Goal: Check status: Check status

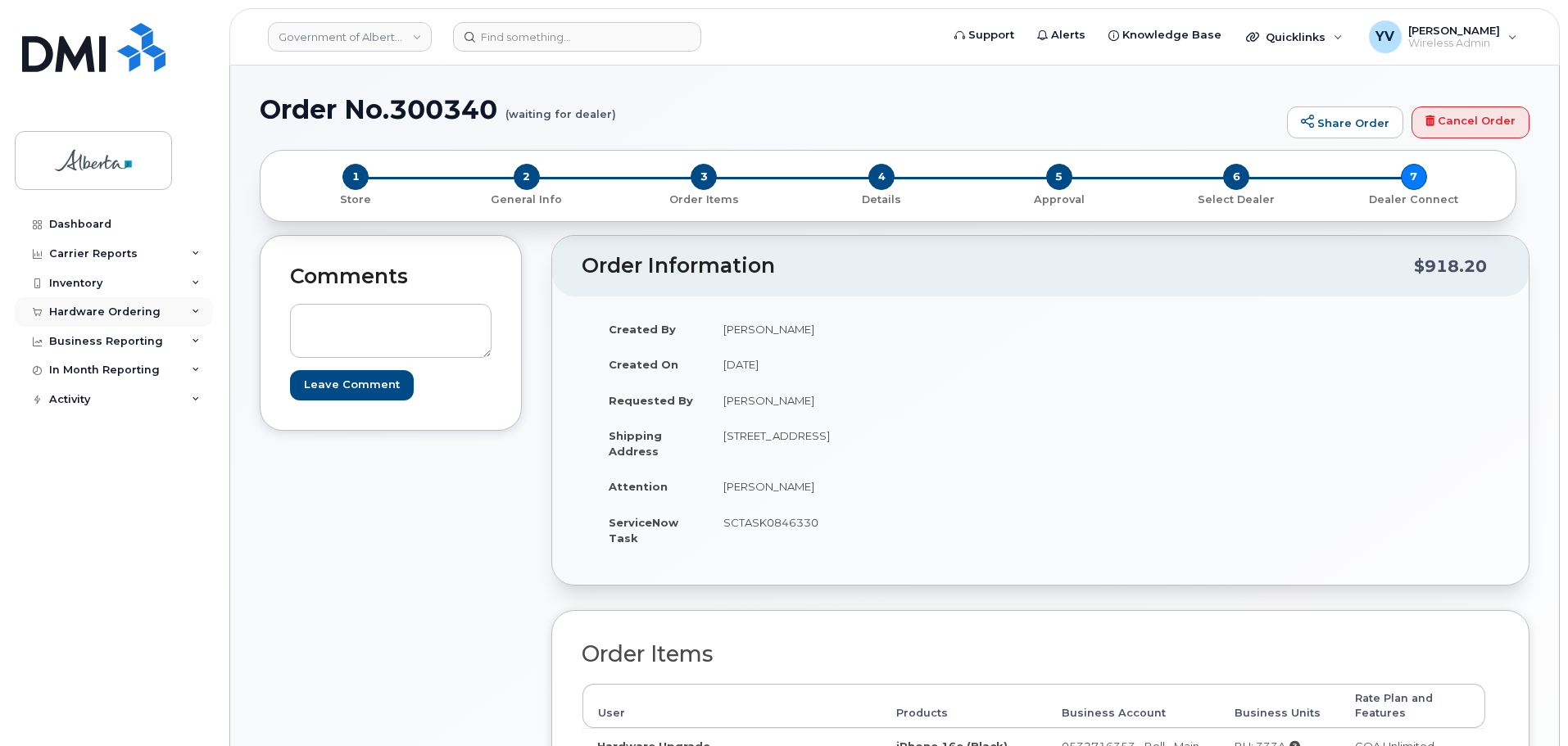
click at [70, 304] on div "Hardware Ordering" at bounding box center [114, 312] width 198 height 29
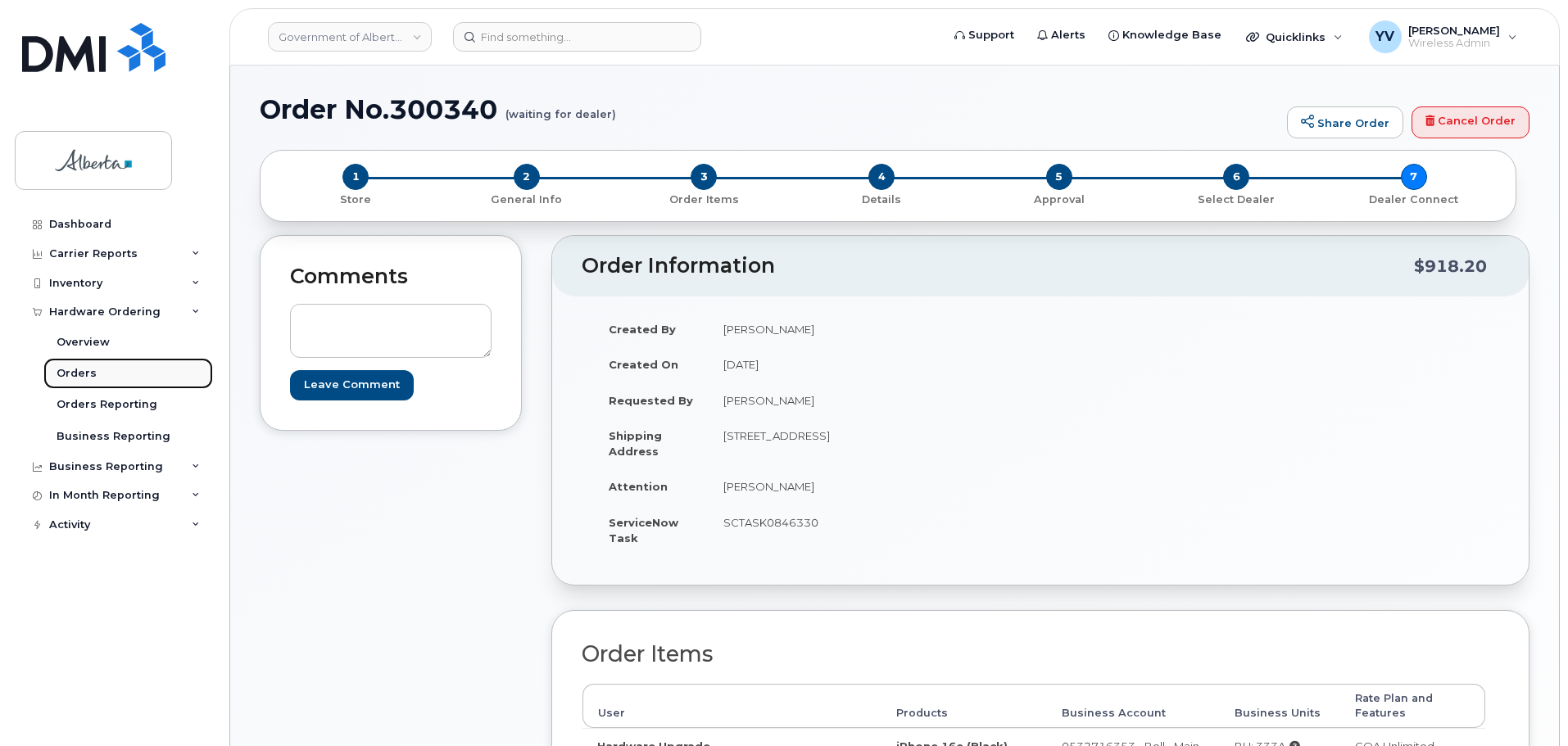
click at [69, 367] on div "Orders" at bounding box center [76, 374] width 40 height 15
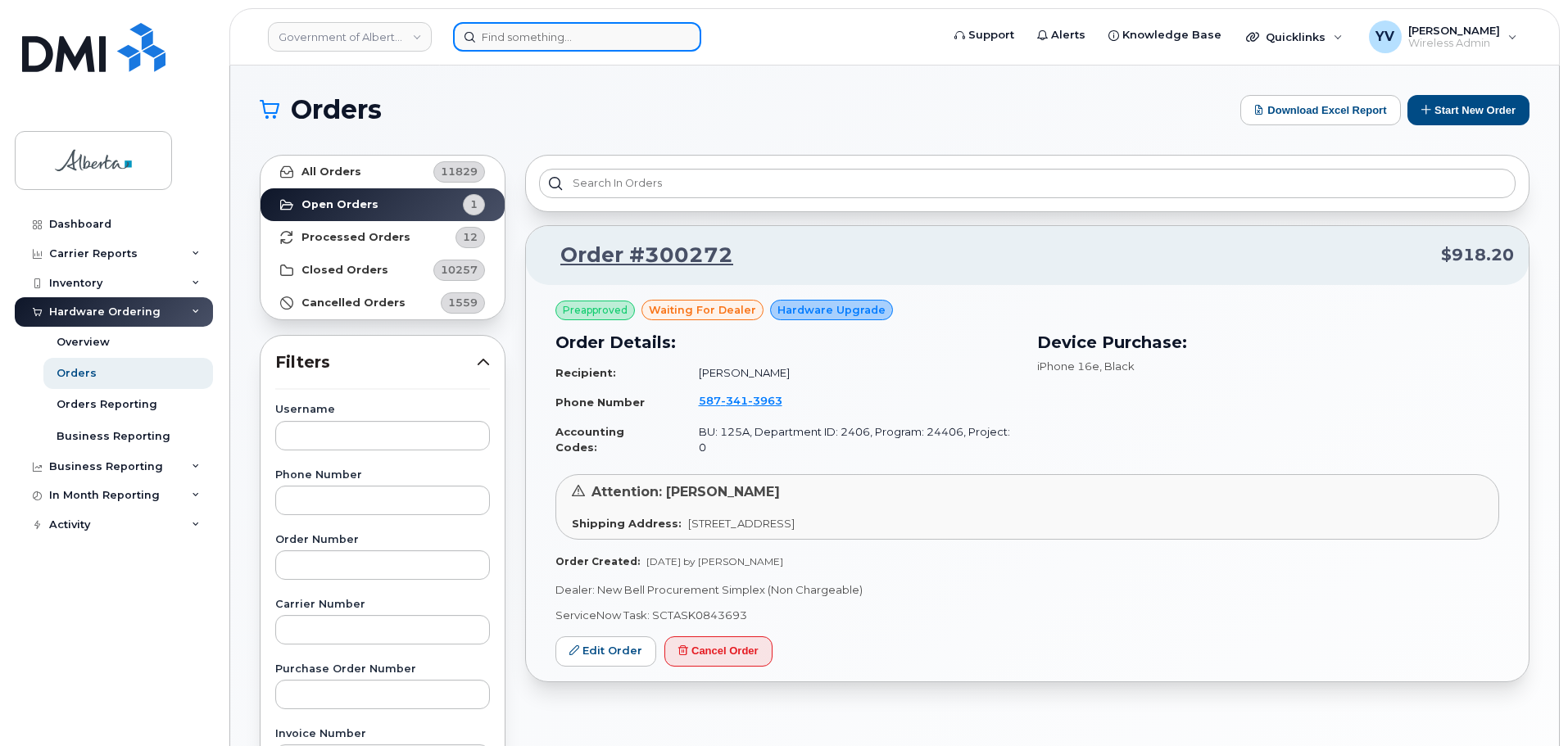
click at [501, 33] on input at bounding box center [577, 36] width 248 height 29
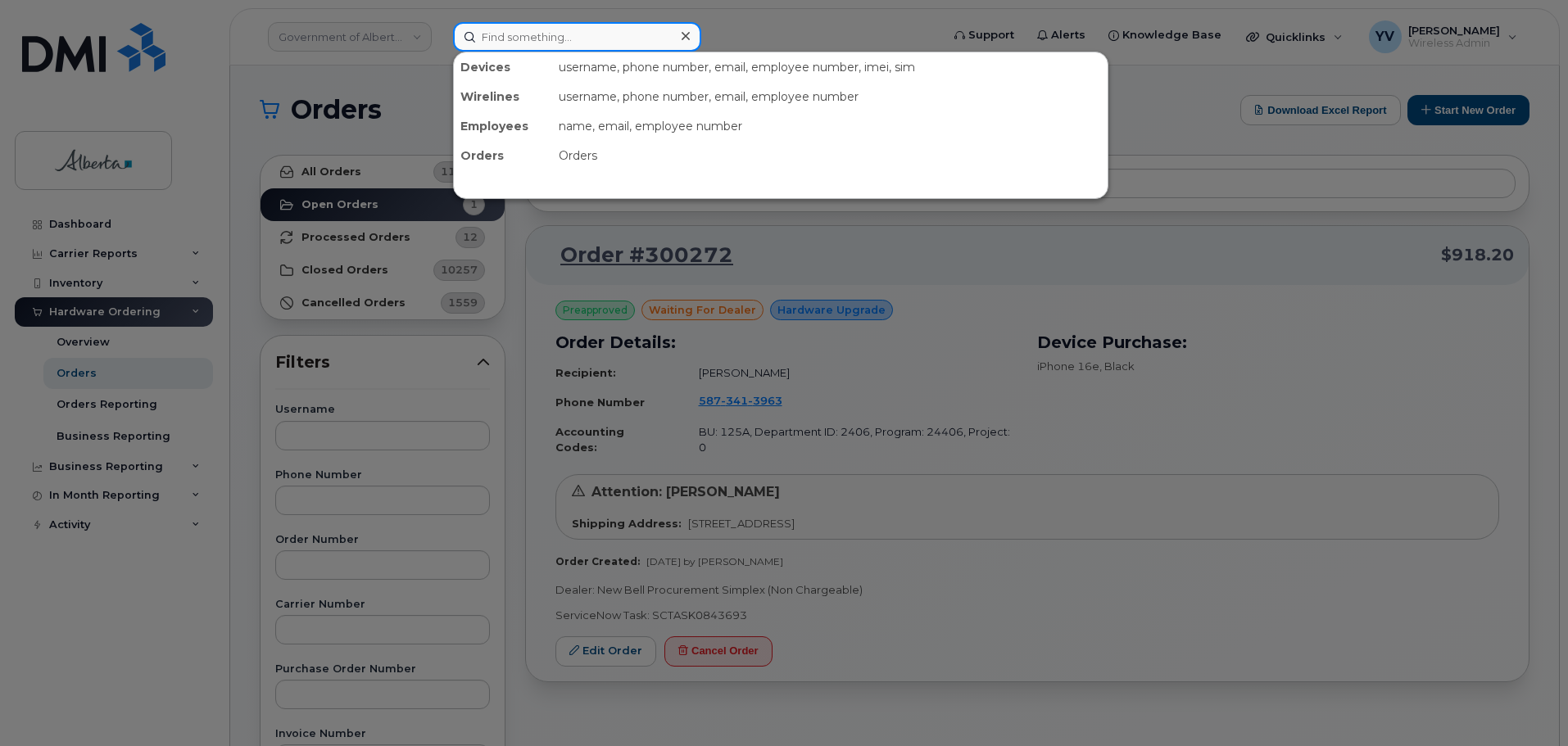
paste input "5873343255"
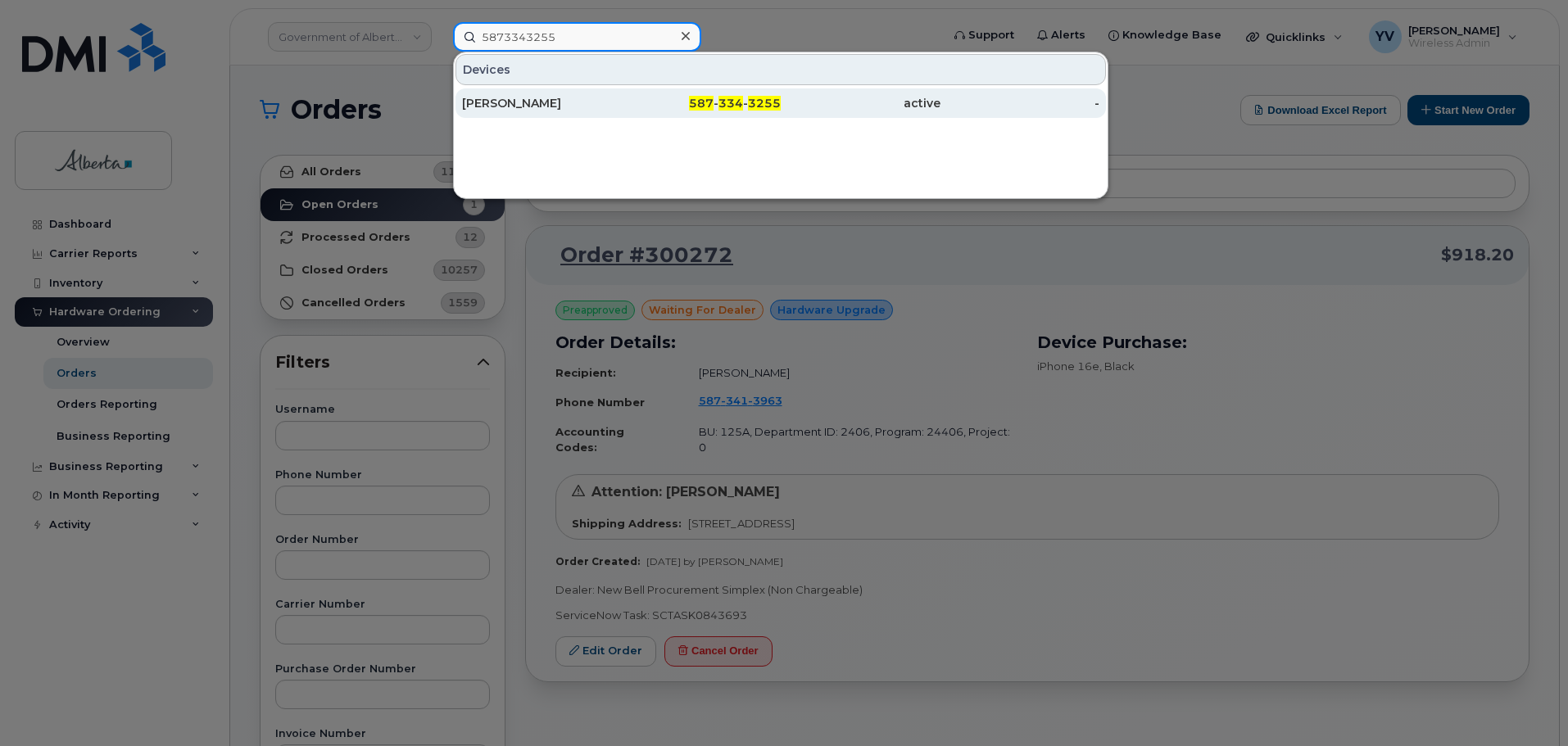
type input "5873343255"
click at [730, 97] on span "334" at bounding box center [731, 103] width 25 height 15
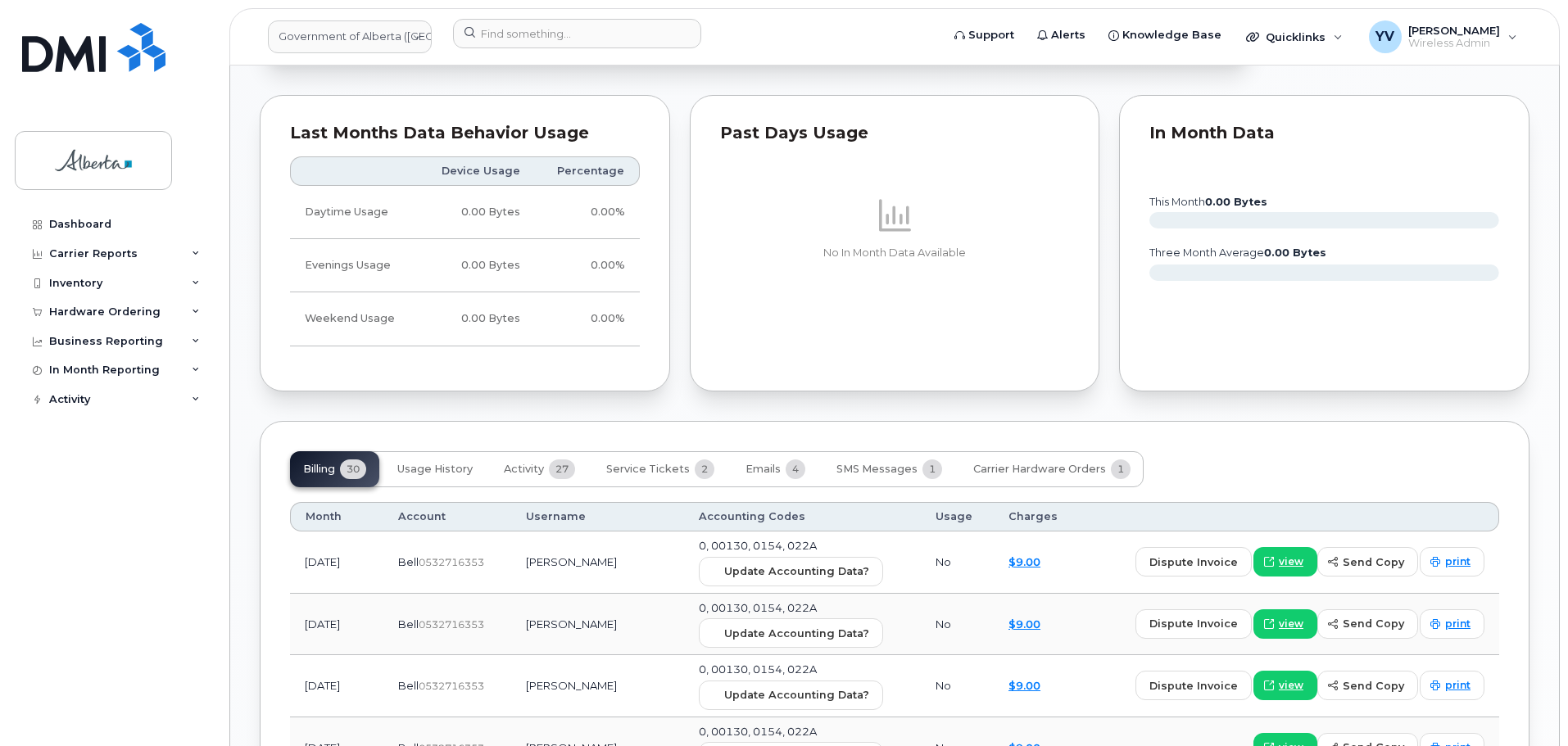
scroll to position [1373, 0]
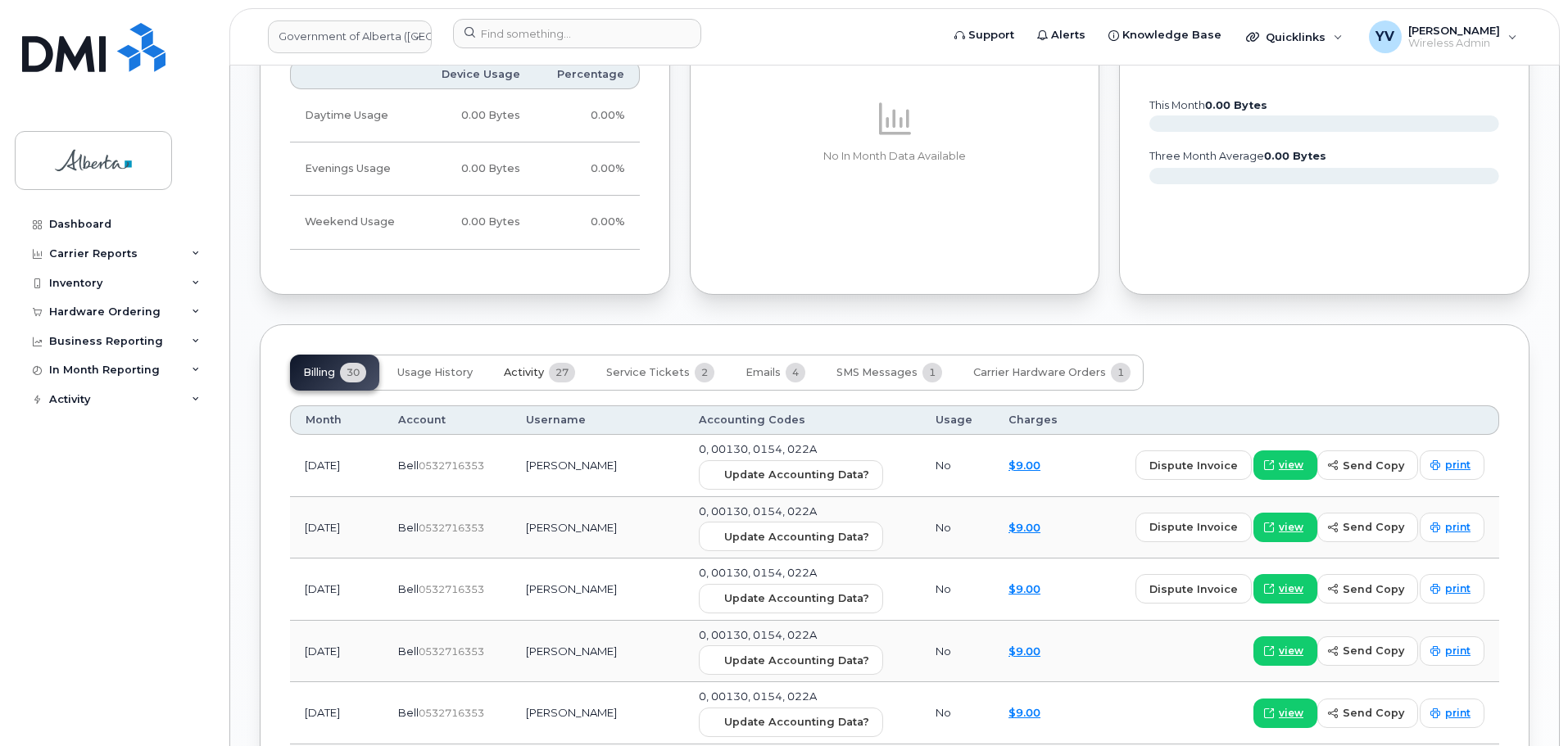
click at [509, 367] on span "Activity" at bounding box center [524, 373] width 40 height 13
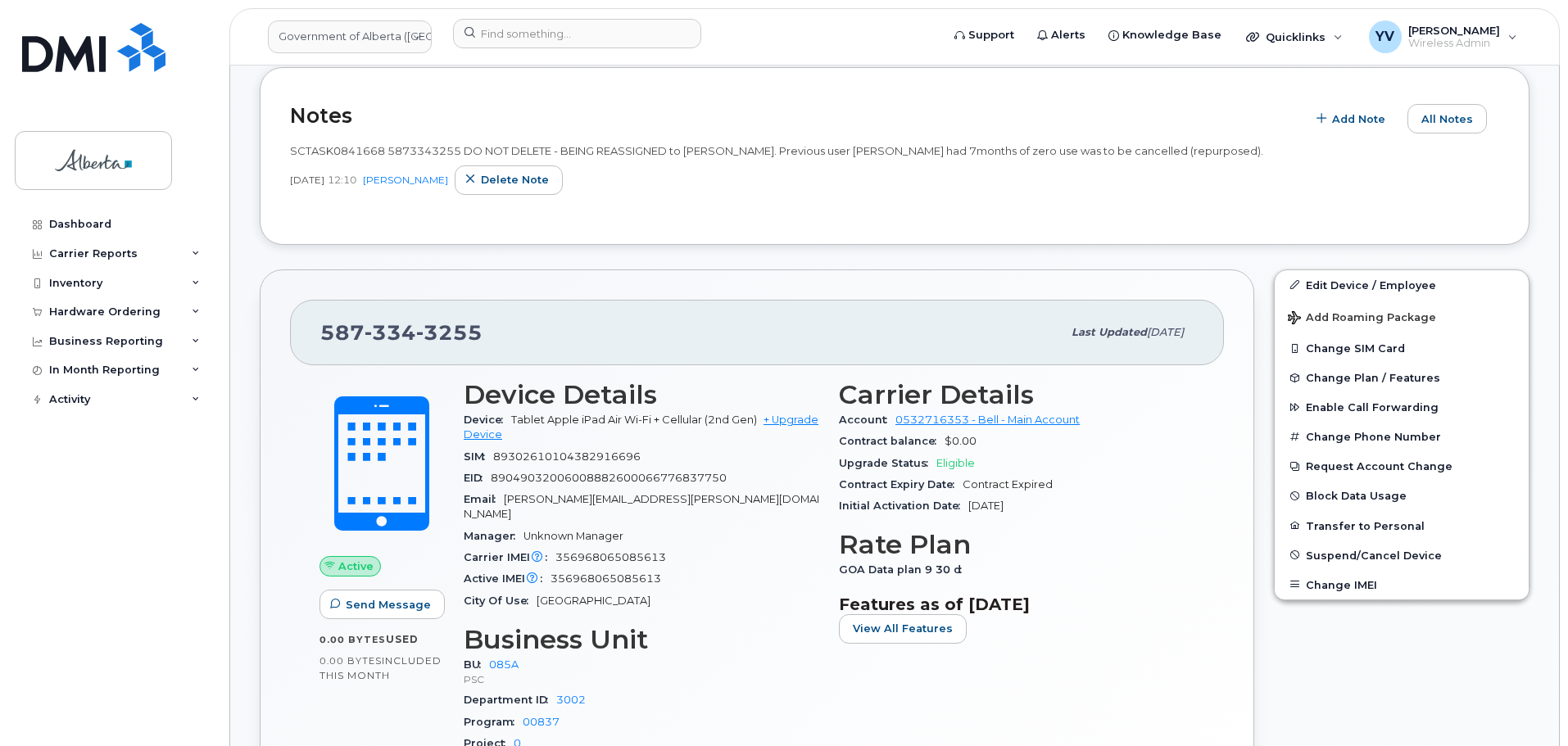
scroll to position [0, 0]
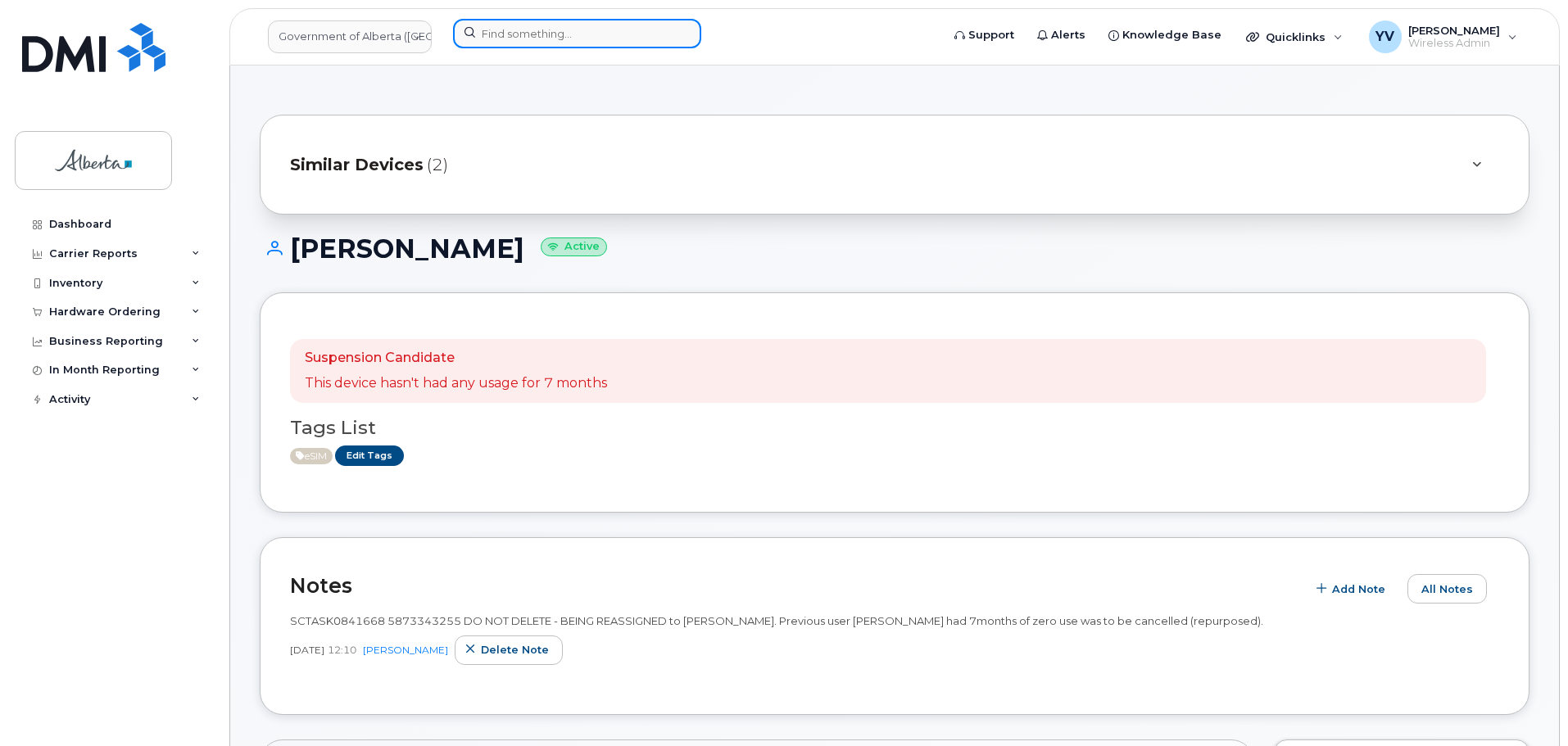
click at [491, 36] on input at bounding box center [577, 34] width 248 height 29
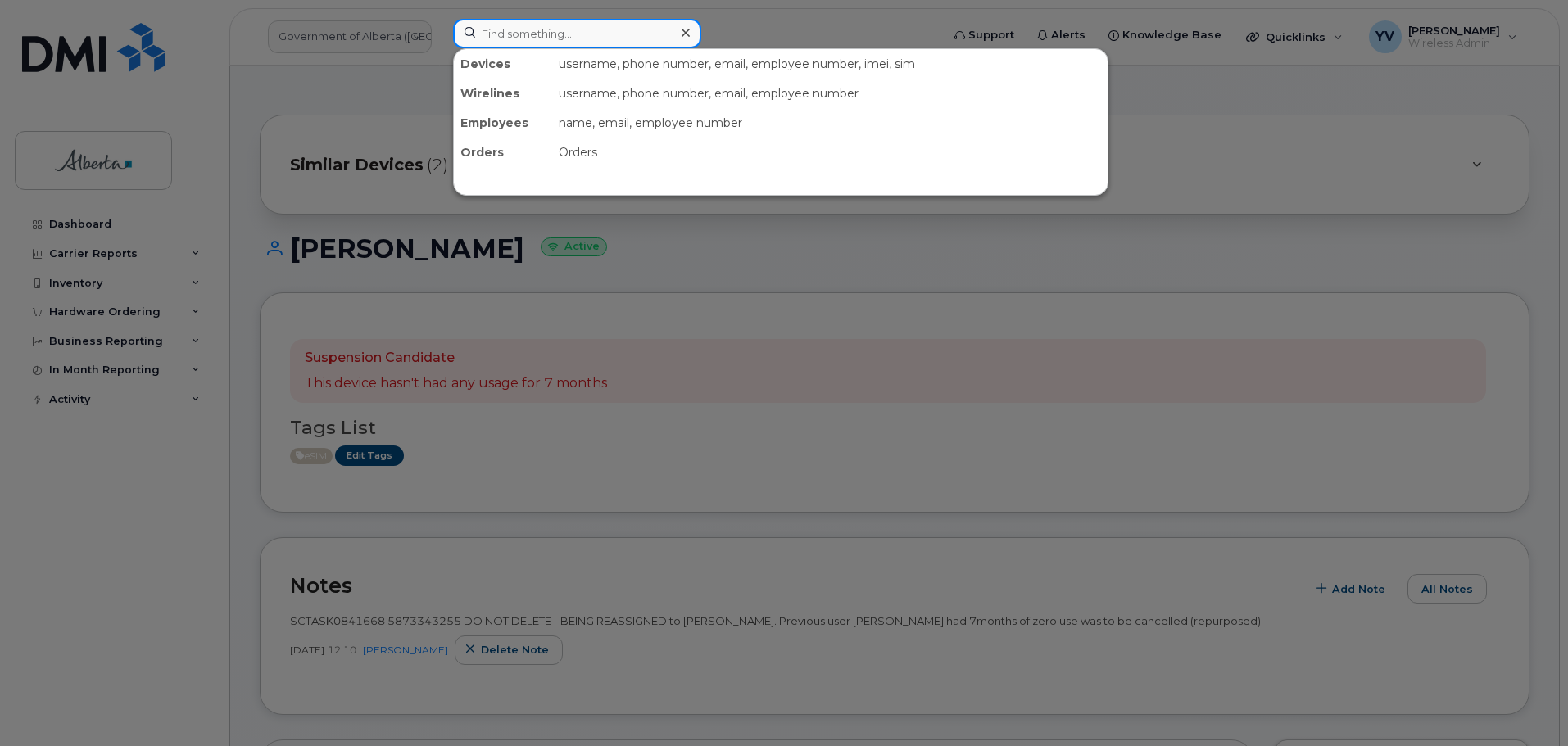
paste input "7802387440"
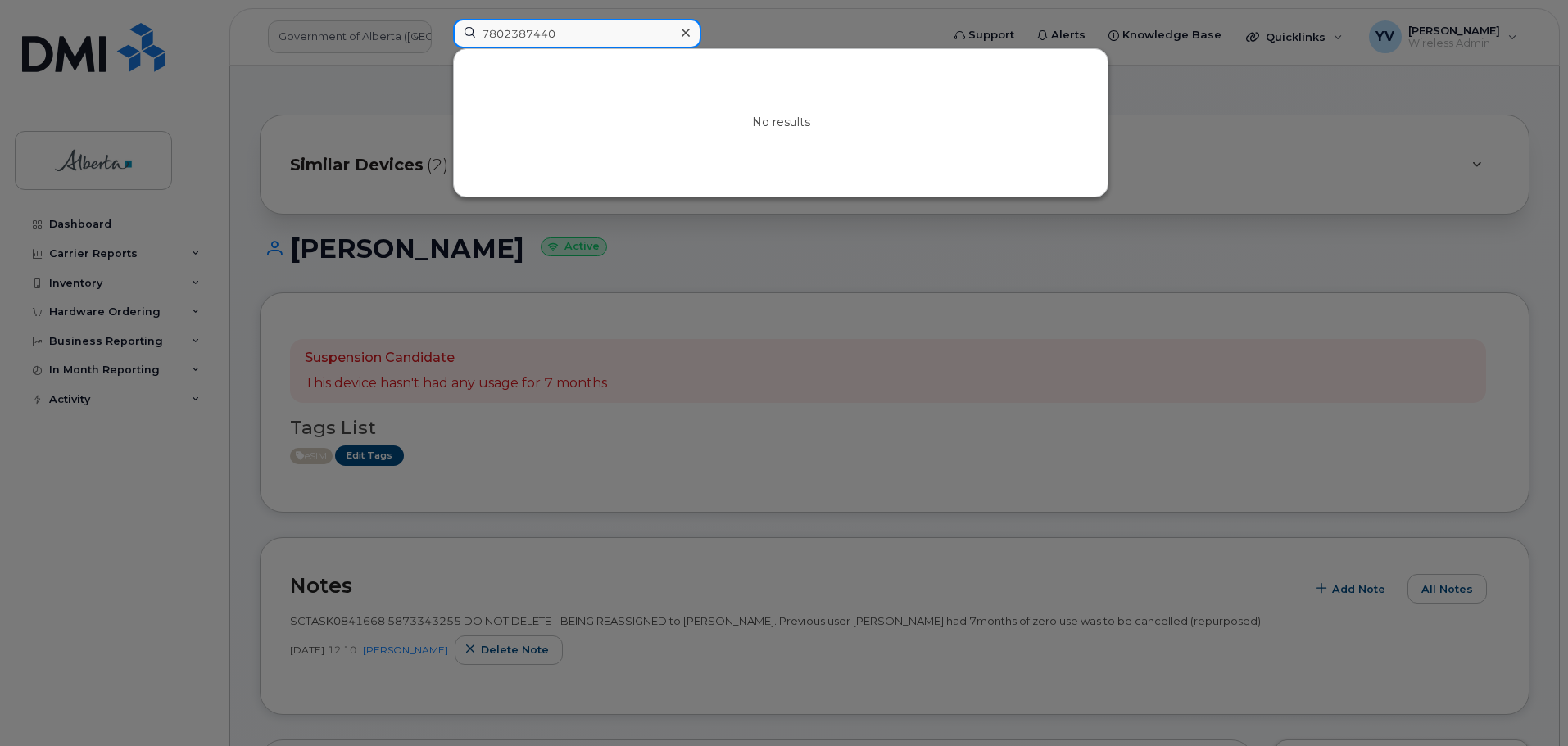
click at [510, 27] on input "7802387440" at bounding box center [577, 34] width 248 height 29
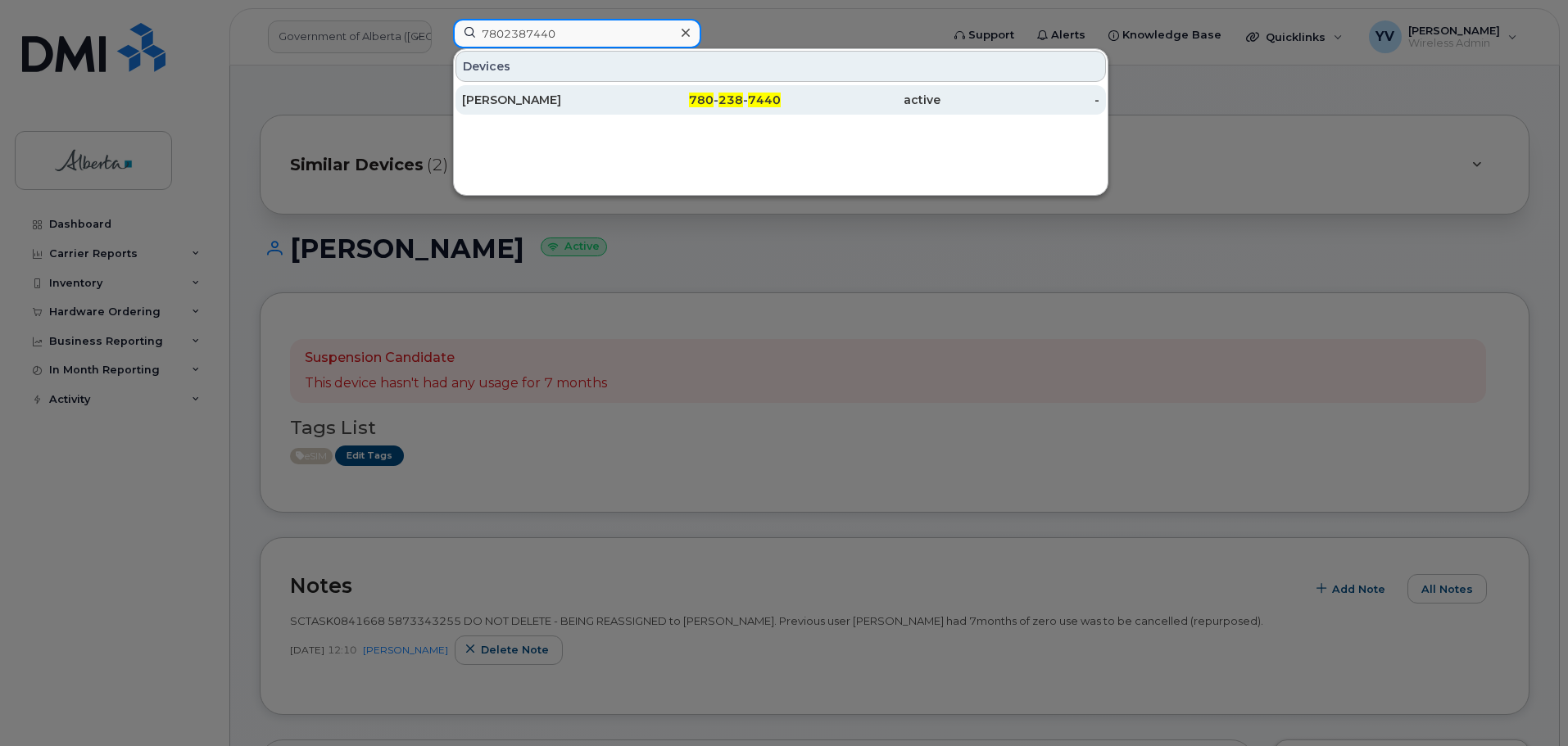
type input "7802387440"
click at [724, 96] on span "238" at bounding box center [731, 100] width 25 height 15
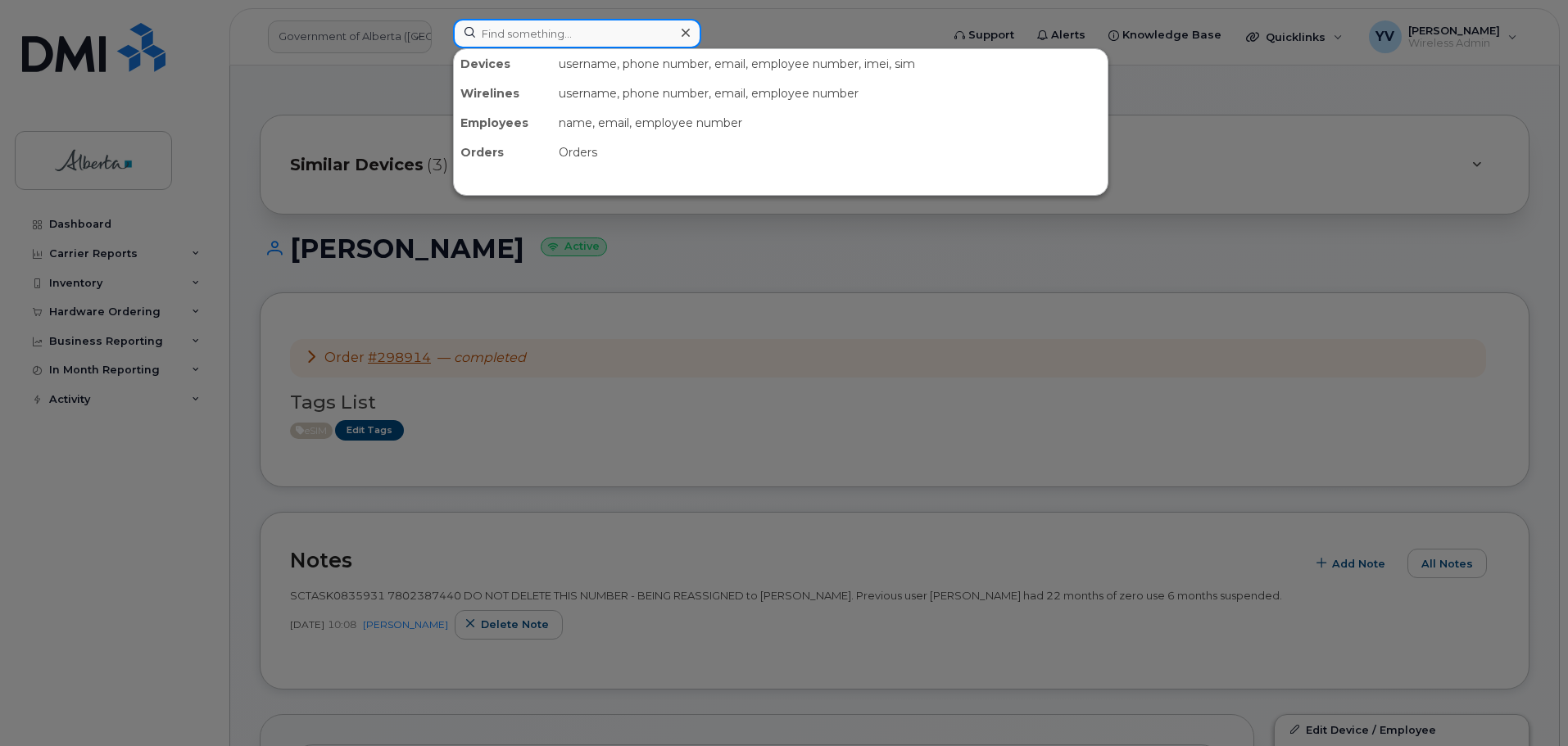
click at [521, 35] on input at bounding box center [577, 34] width 248 height 29
paste input "5873342375"
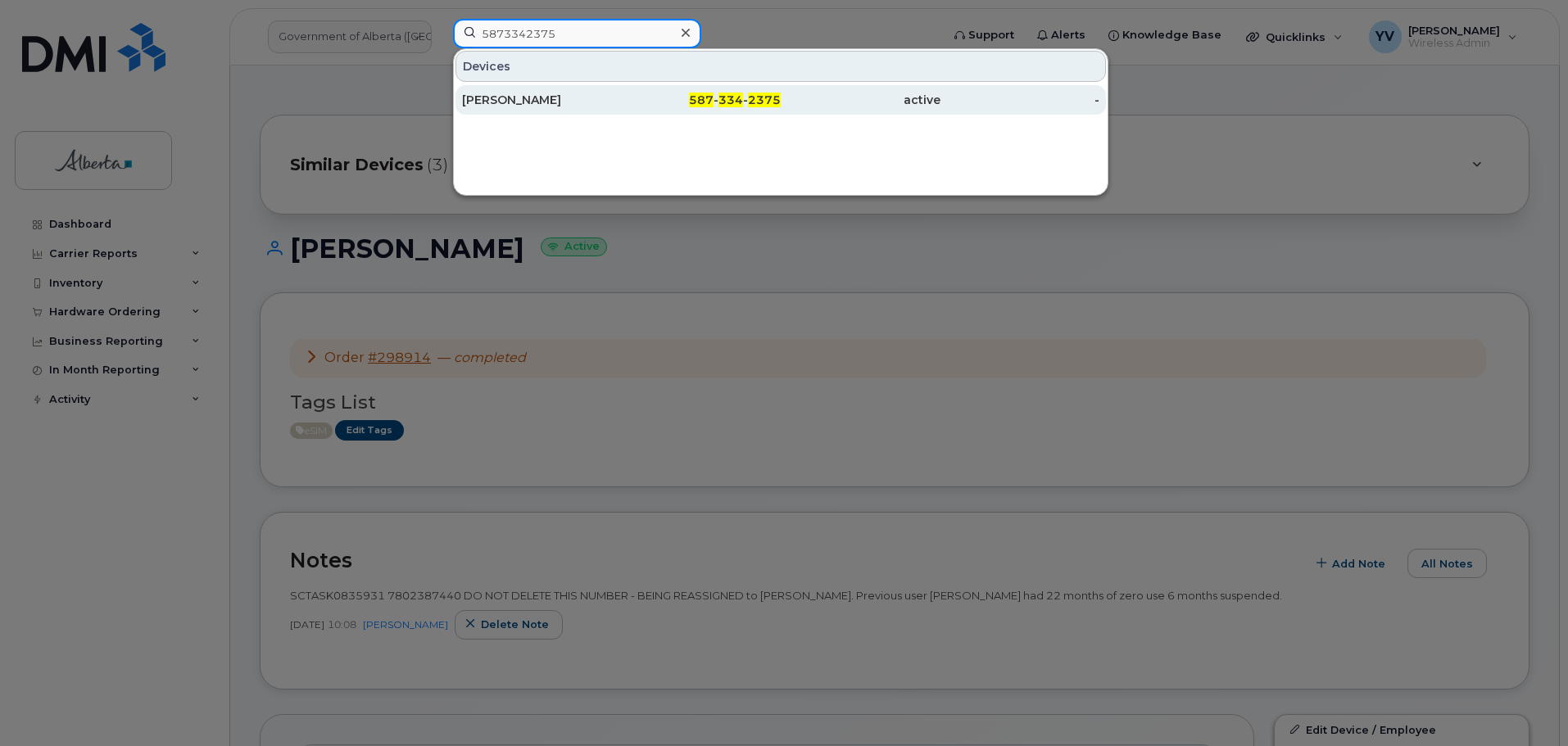
type input "5873342375"
click at [694, 99] on span "587" at bounding box center [701, 100] width 25 height 15
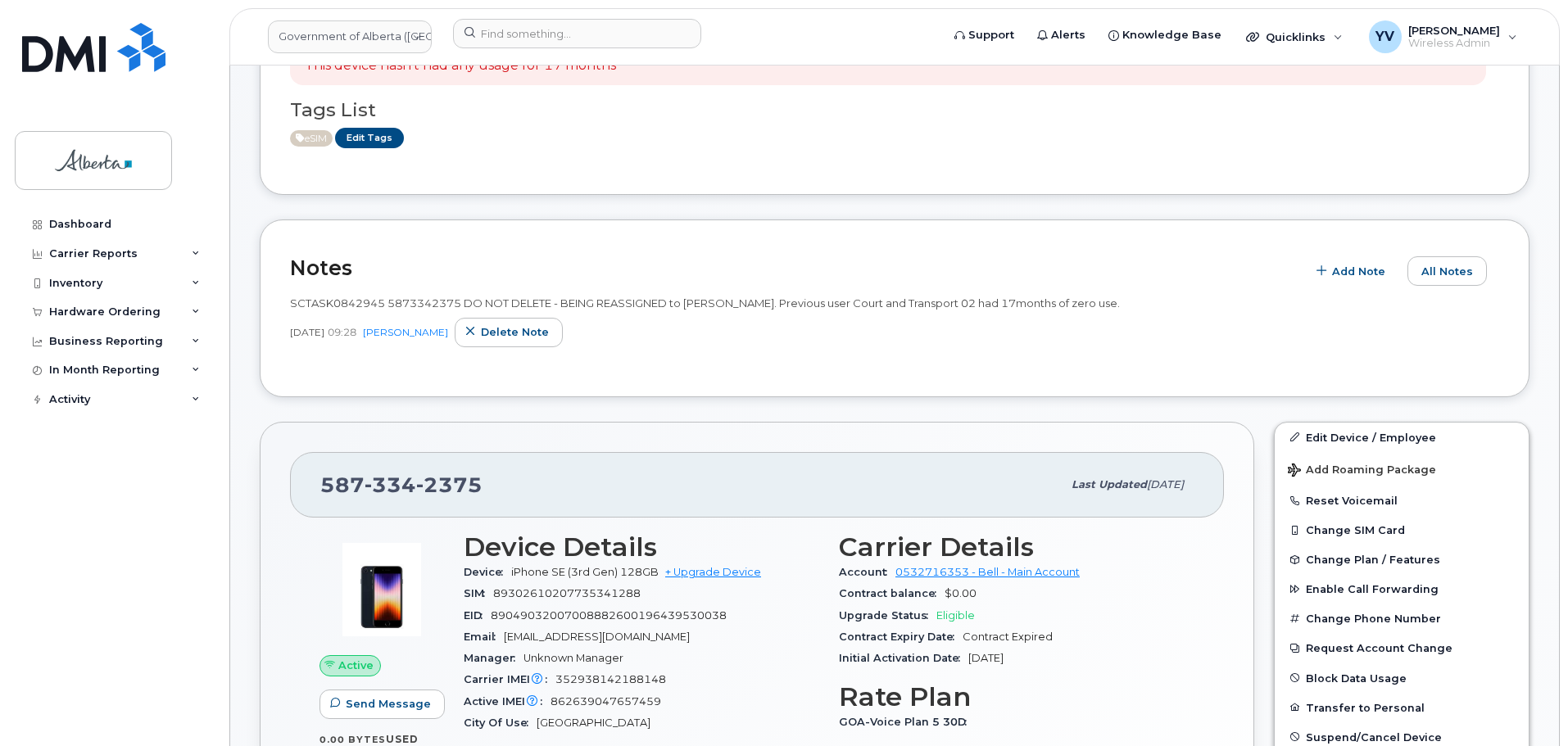
scroll to position [265, 0]
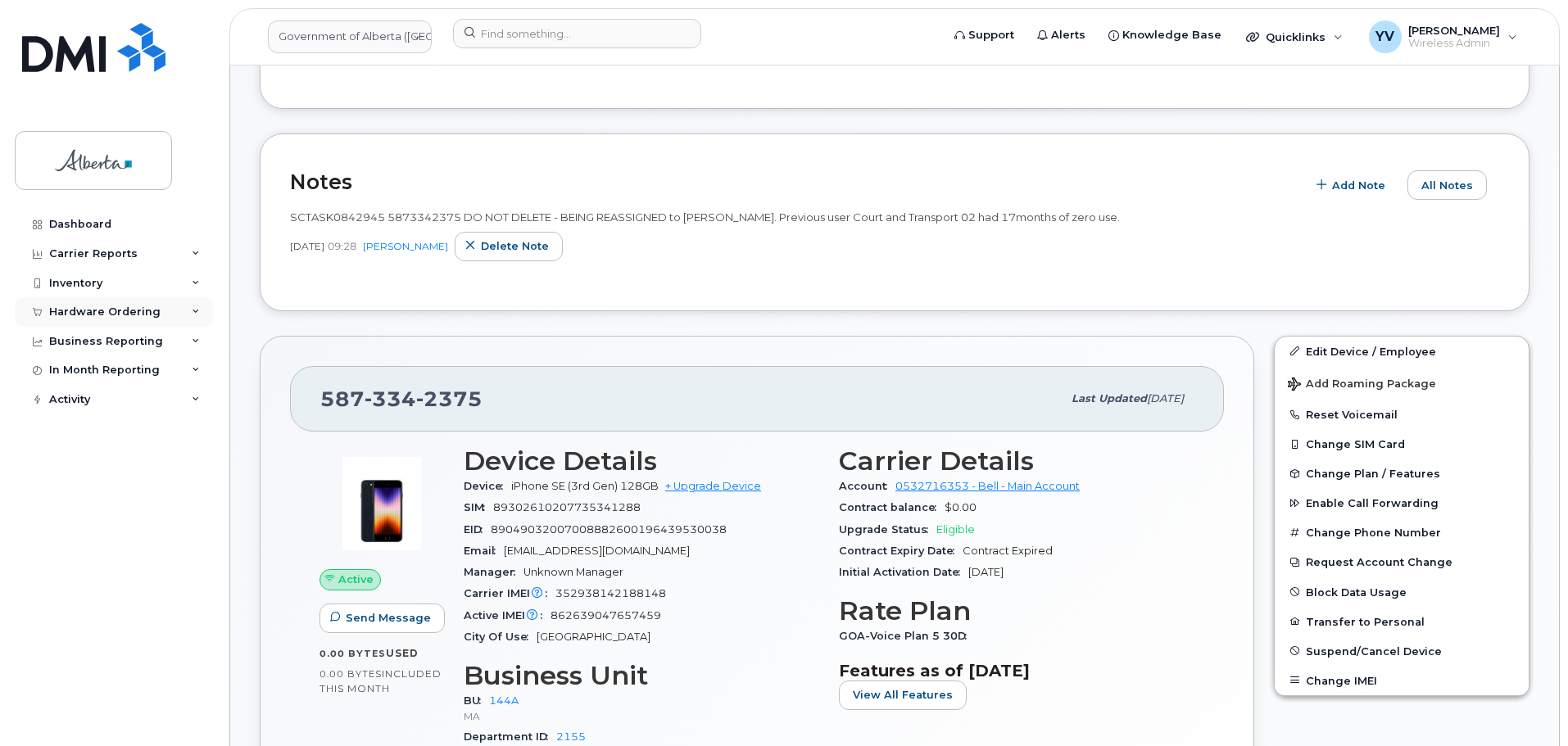
click at [95, 308] on div "Hardware Ordering" at bounding box center [105, 312] width 111 height 13
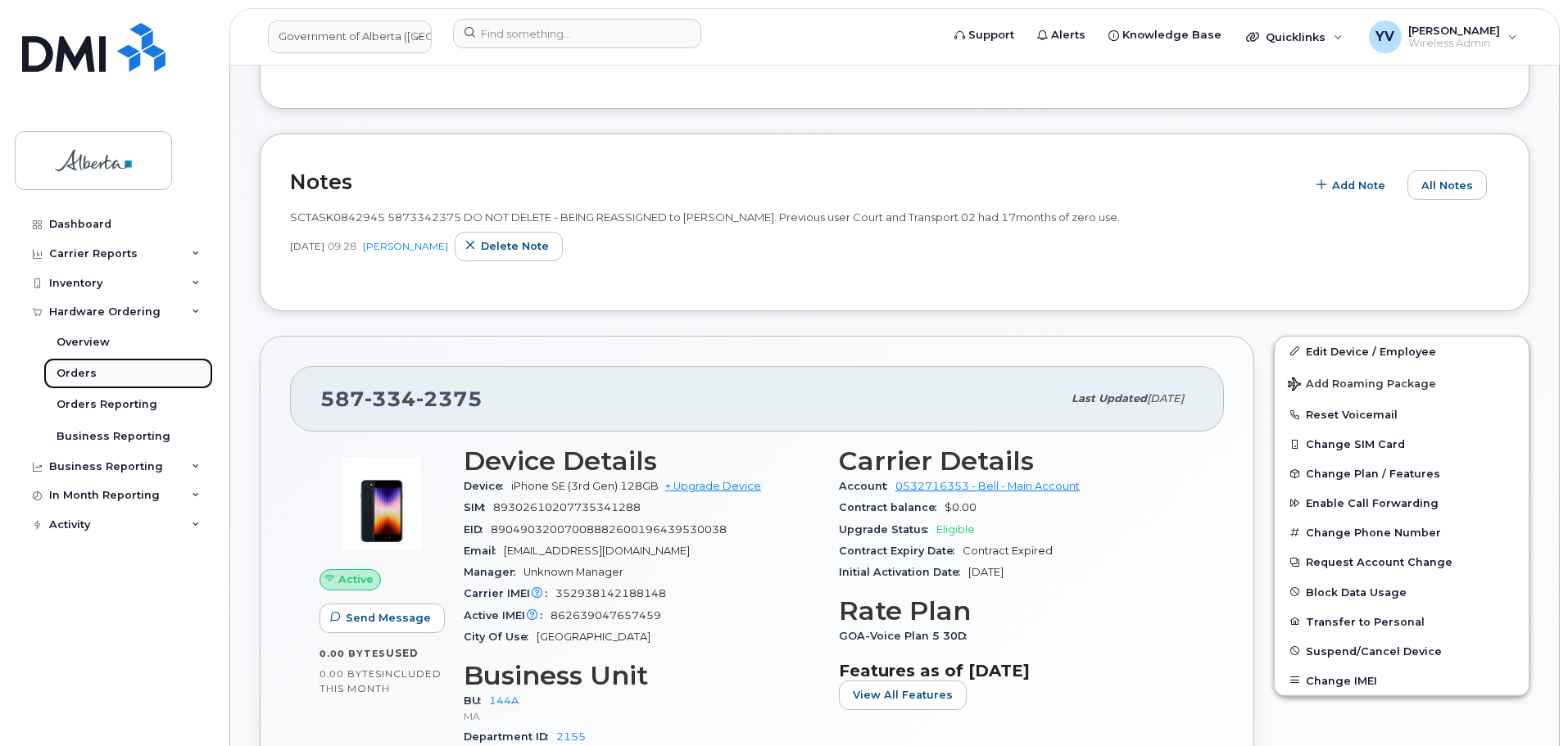
click at [62, 364] on link "Orders" at bounding box center [128, 373] width 169 height 31
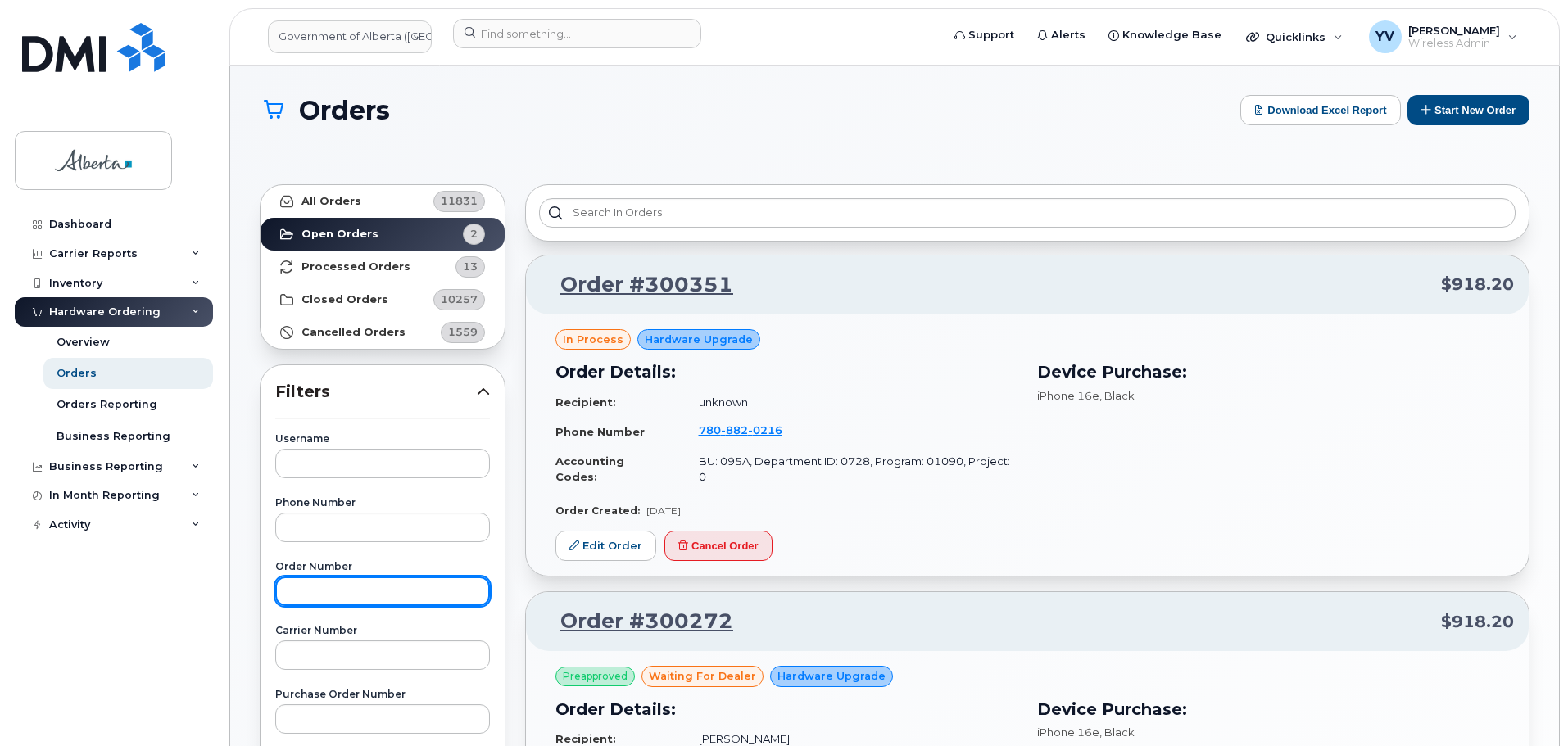
click at [323, 590] on input "text" at bounding box center [383, 591] width 215 height 29
paste input "299117"
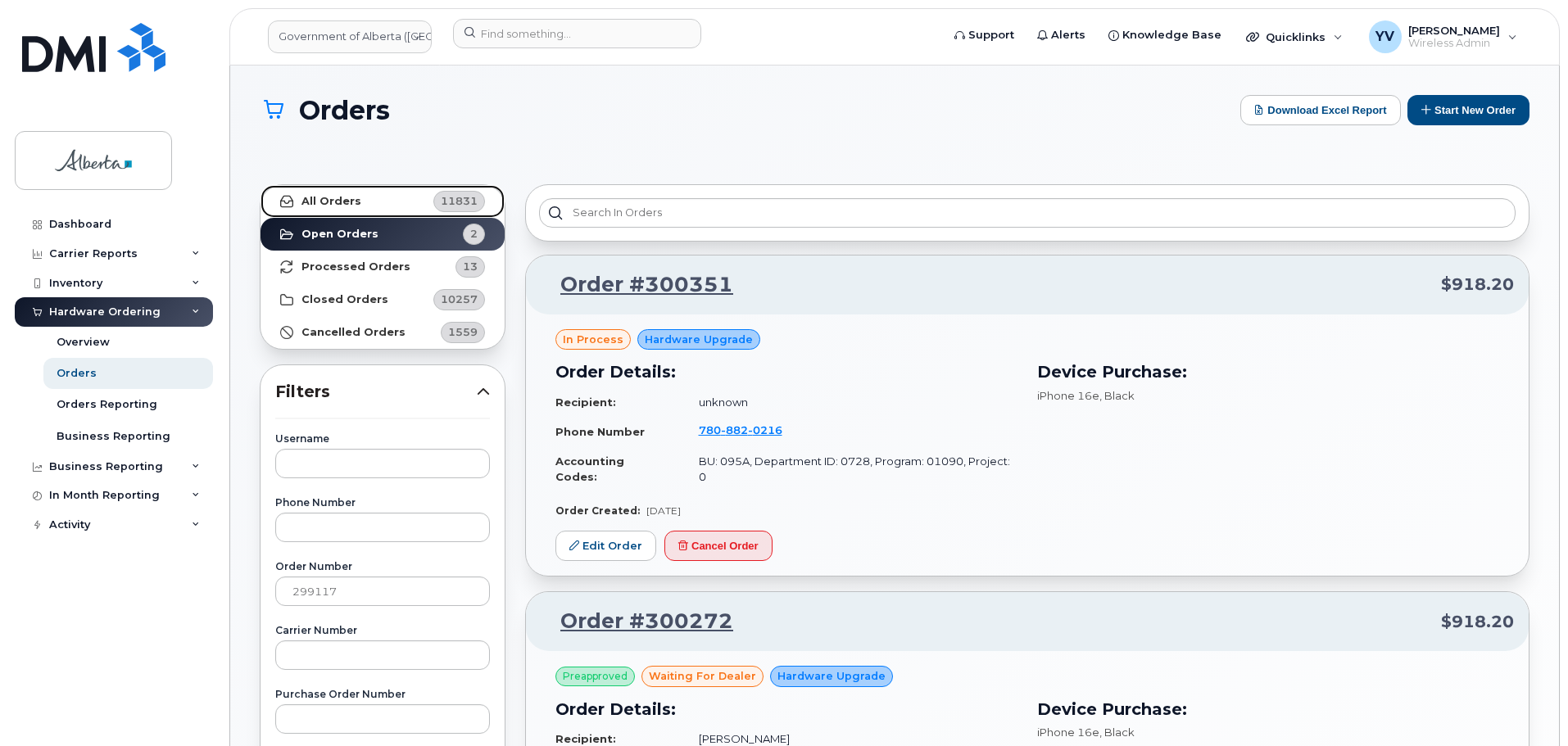
click at [314, 196] on strong "All Orders" at bounding box center [331, 201] width 60 height 13
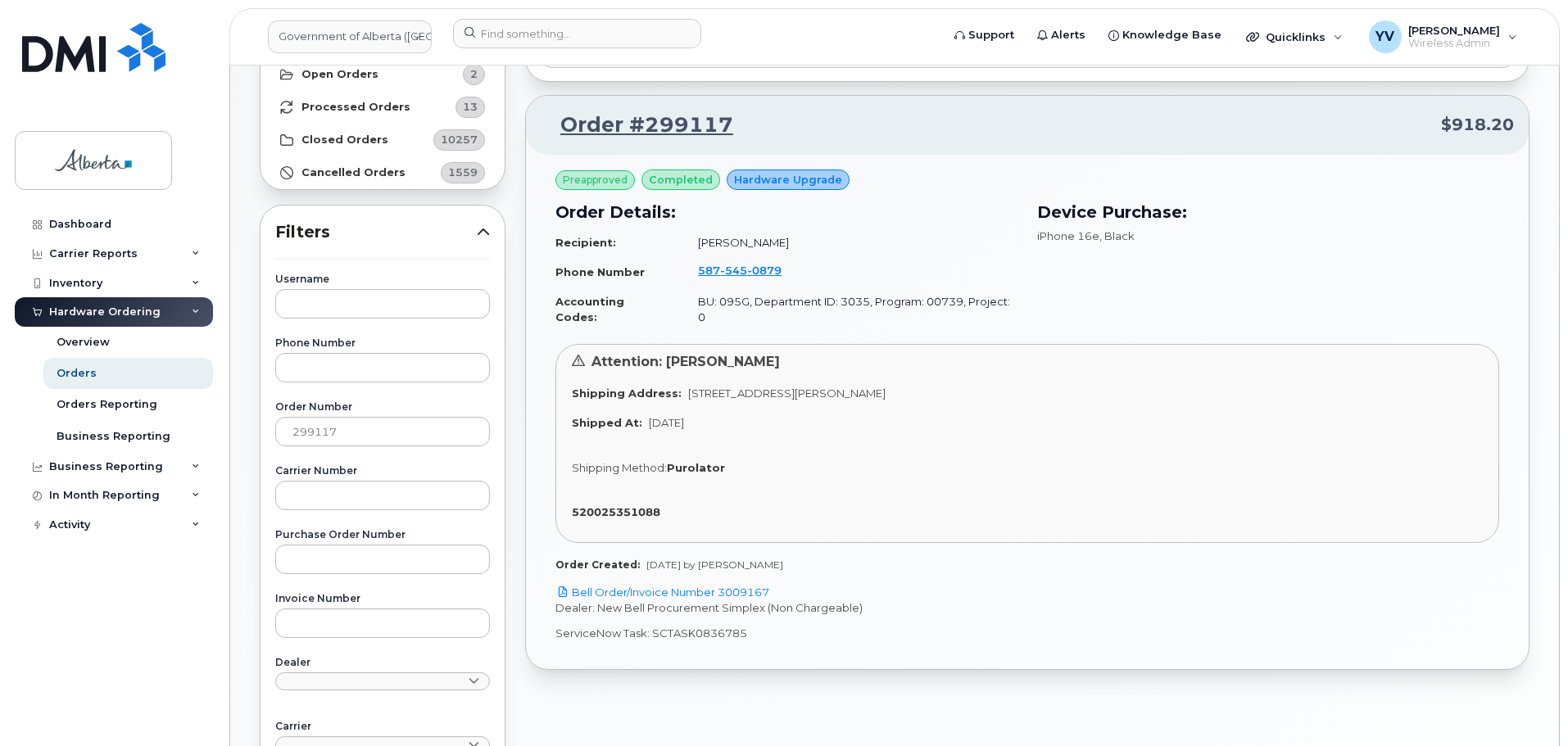
scroll to position [165, 0]
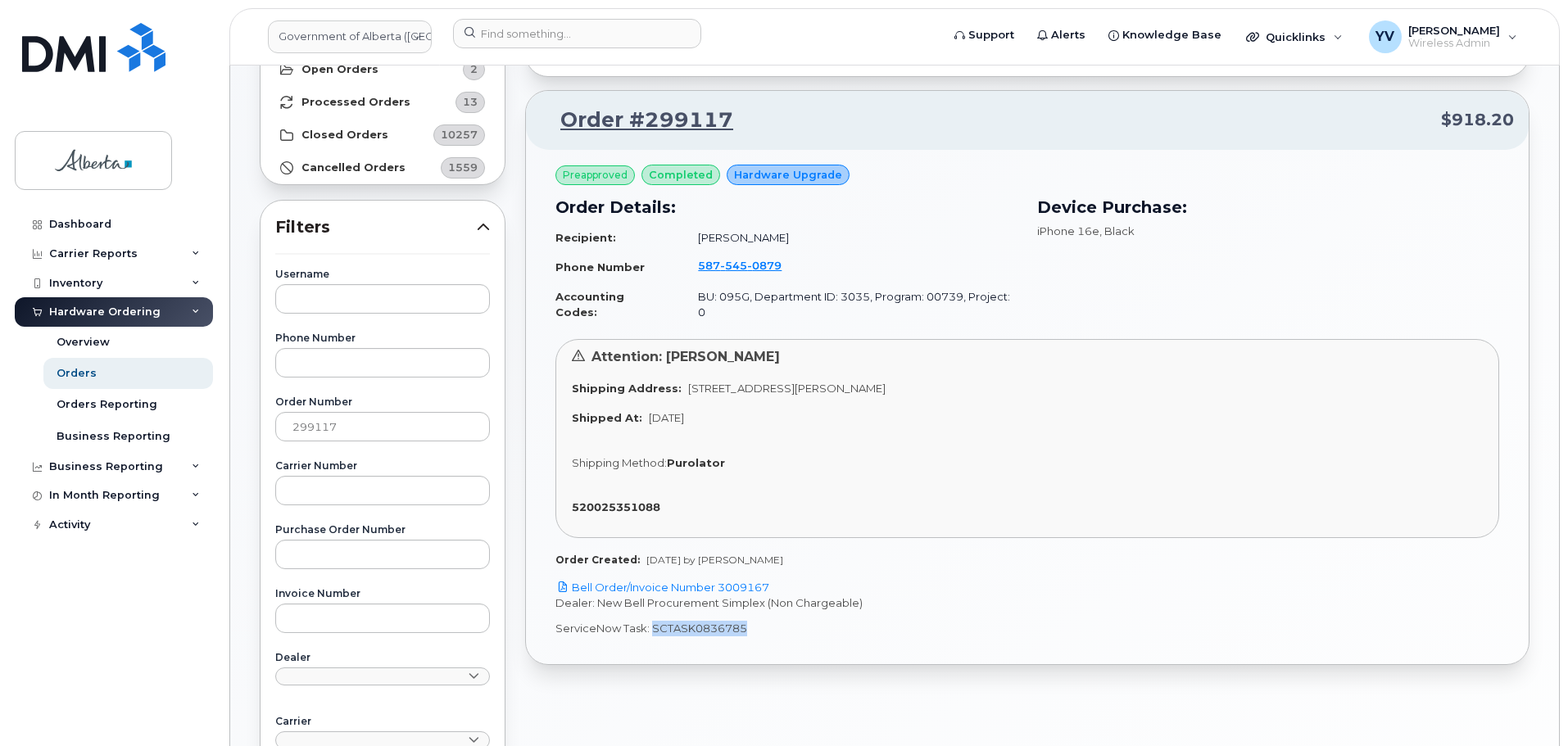
drag, startPoint x: 746, startPoint y: 616, endPoint x: 650, endPoint y: 624, distance: 96.3
click at [652, 621] on div "Preapproved completed Hardware Upgrade Order Details: Recipient: Brendan Halama…" at bounding box center [1027, 407] width 1003 height 514
copy p "SCTASK0836785"
click at [327, 711] on div "Username Phone Number Order Number 299117 Carrier Number Purchase Order Number …" at bounding box center [382, 642] width 254 height 747
drag, startPoint x: 781, startPoint y: 236, endPoint x: 693, endPoint y: 235, distance: 88.0
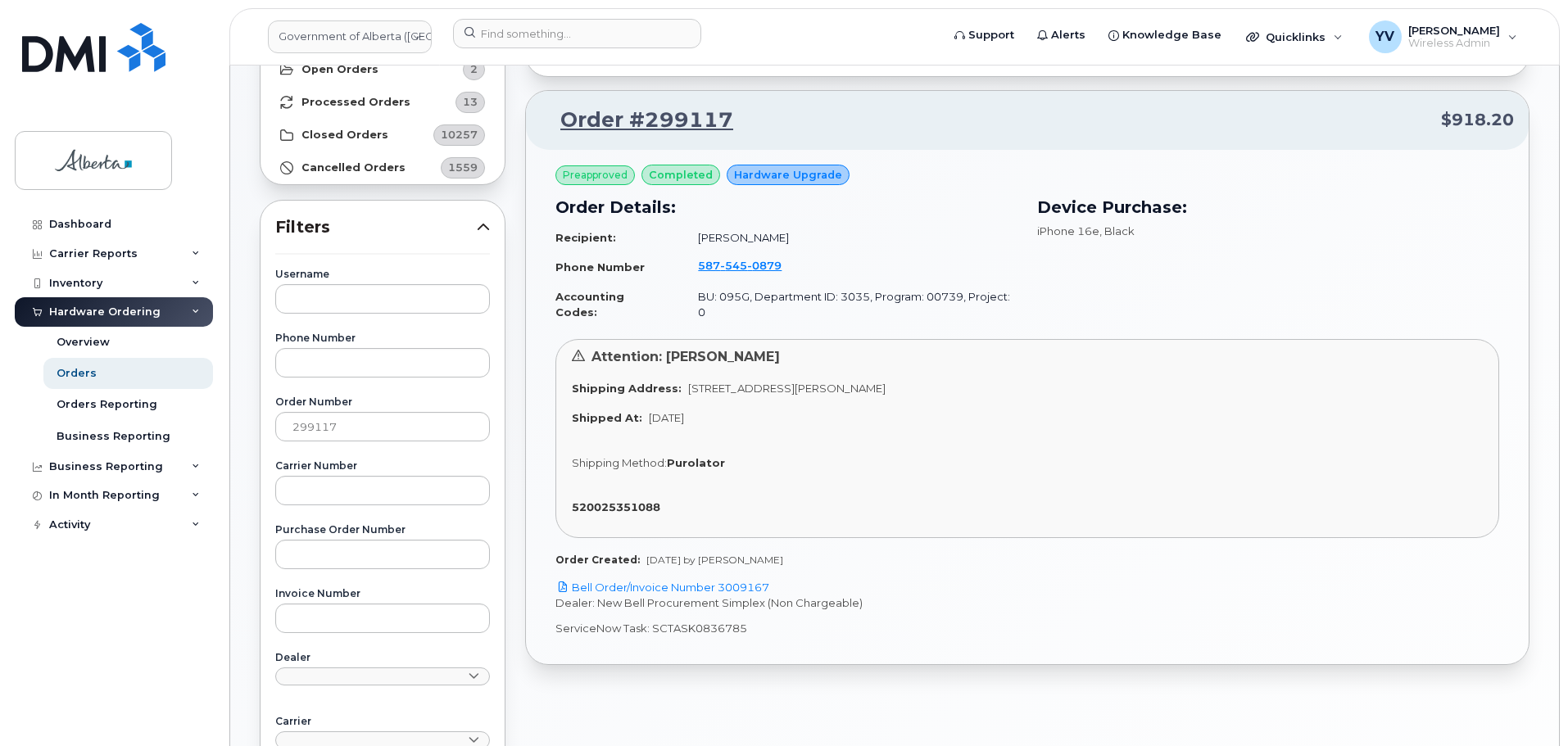
click at [693, 235] on td "Brendan Halama" at bounding box center [850, 238] width 334 height 29
click at [750, 580] on link "Bell Order/Invoice Number 3009167" at bounding box center [663, 587] width 214 height 13
drag, startPoint x: 348, startPoint y: 430, endPoint x: 288, endPoint y: 432, distance: 60.0
click at [288, 432] on input "299117" at bounding box center [383, 427] width 215 height 29
paste input "253"
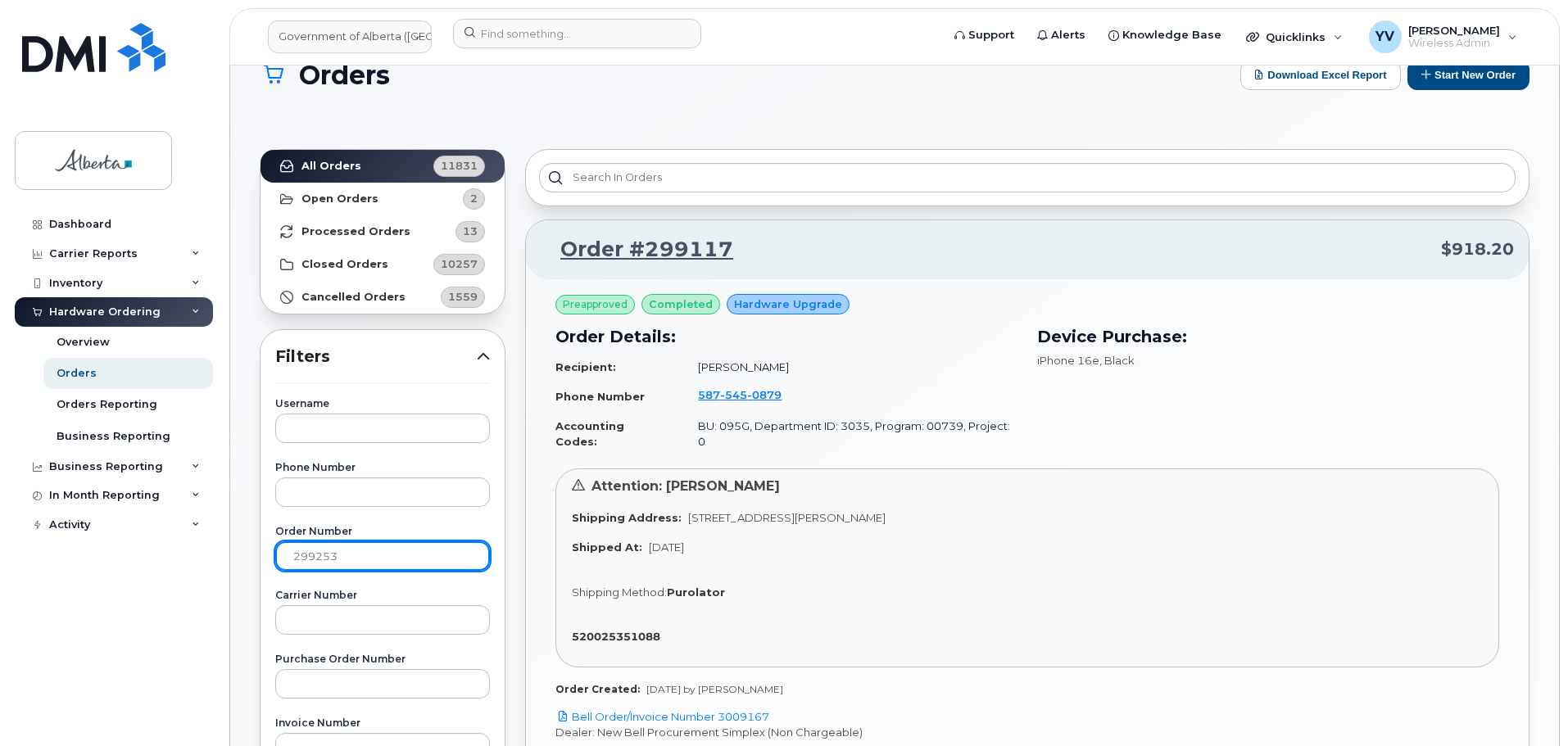
scroll to position [0, 0]
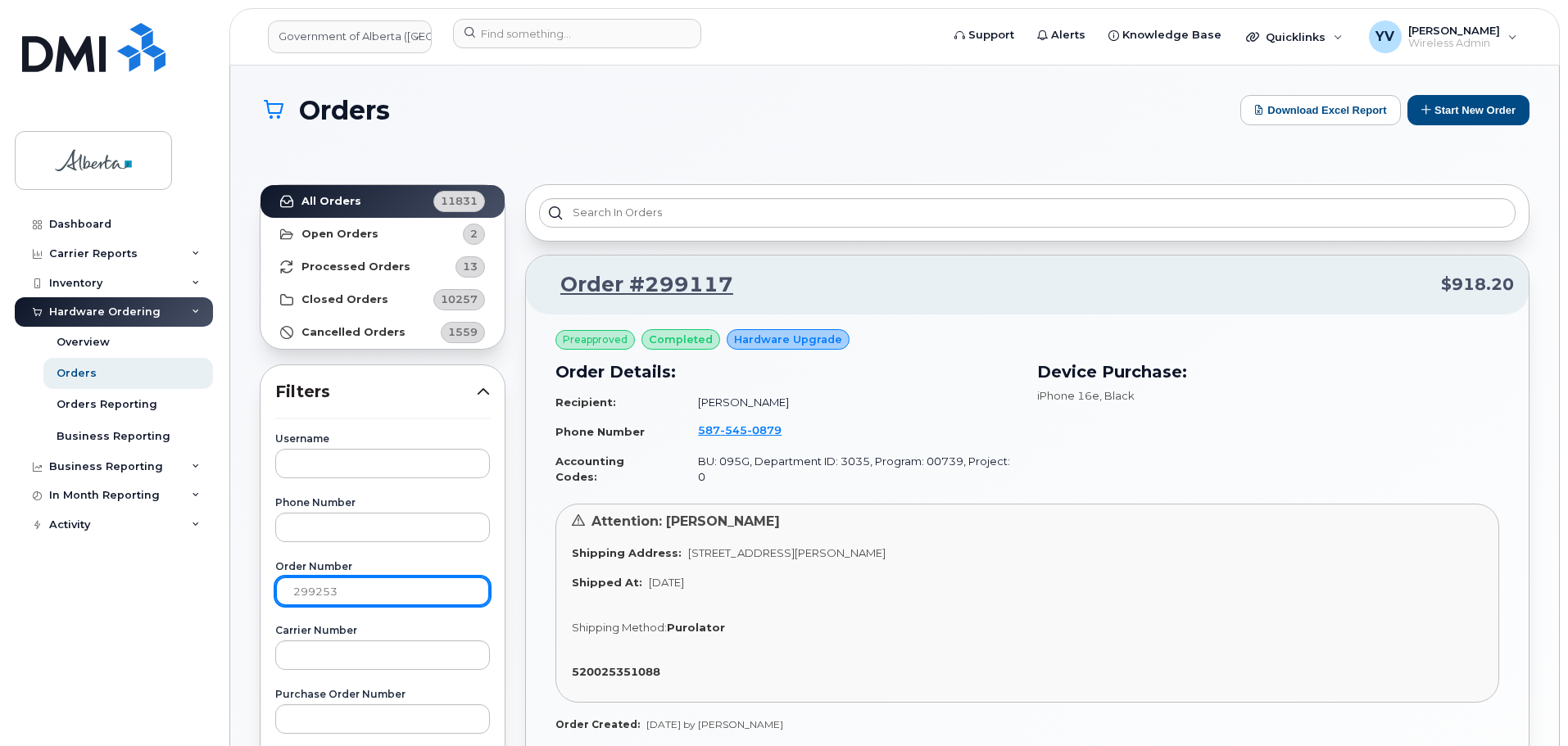
type input "299253"
click at [317, 198] on strong "All Orders" at bounding box center [331, 201] width 60 height 13
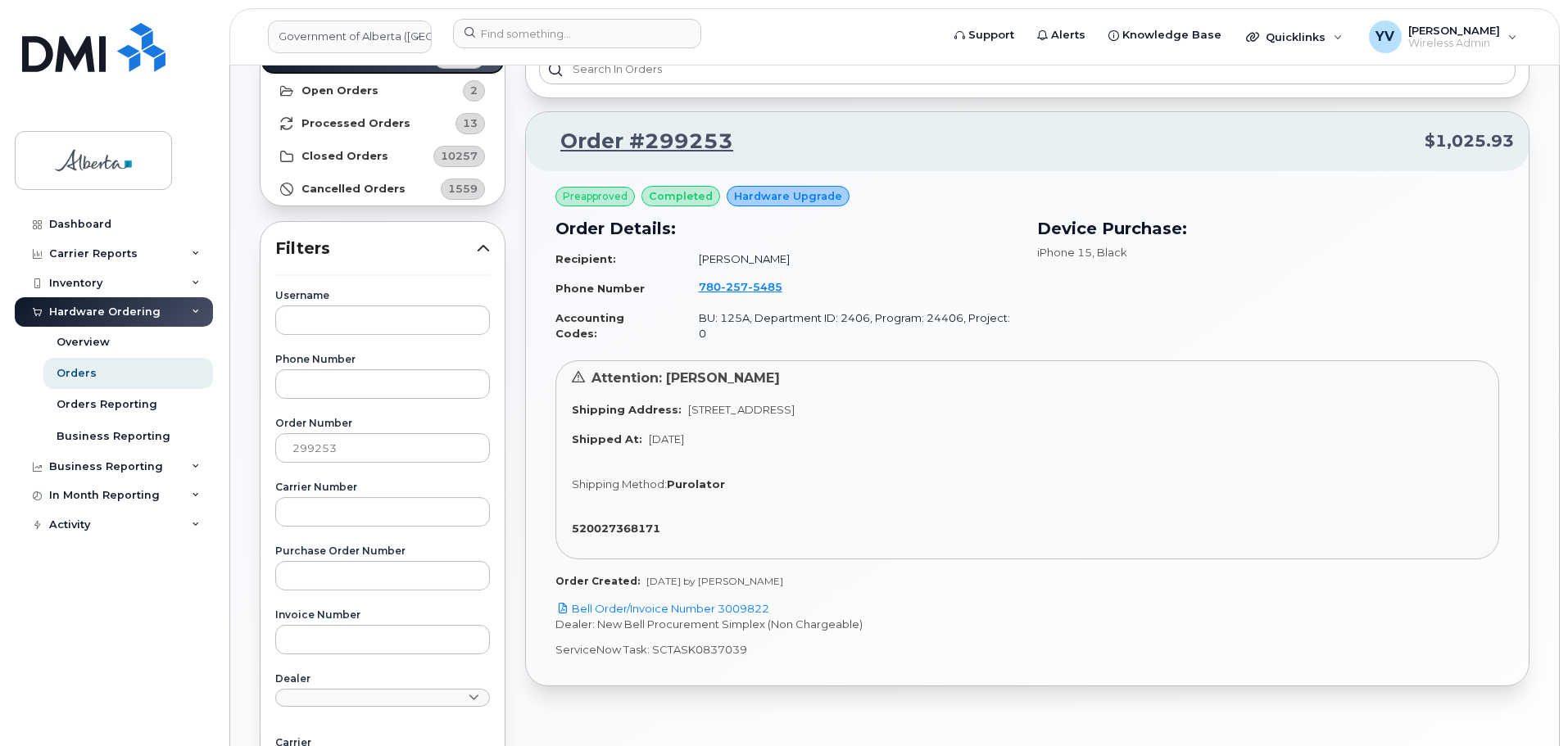
scroll to position [147, 0]
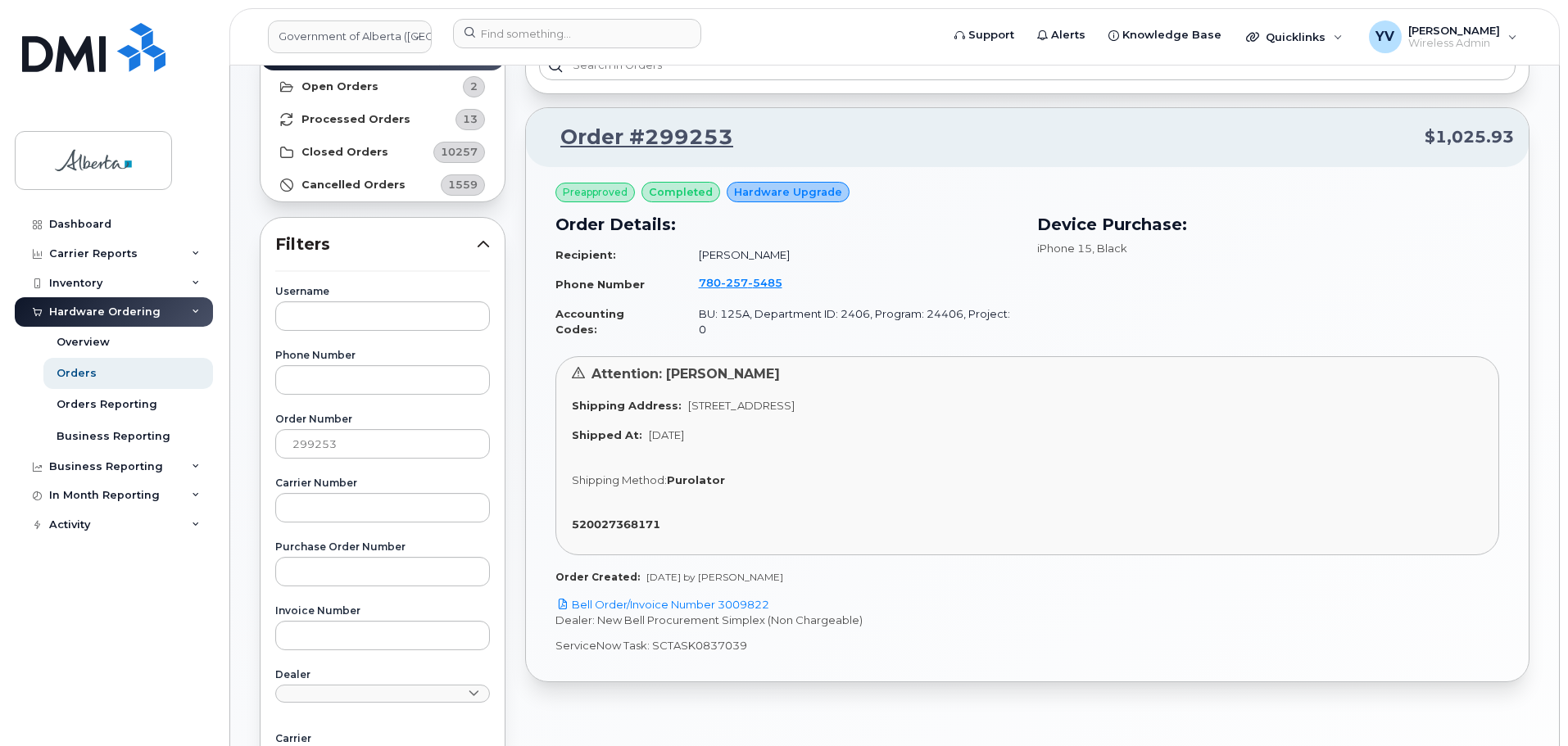
click at [739, 638] on p "ServiceNow Task: SCTASK0837039" at bounding box center [1027, 645] width 944 height 15
drag, startPoint x: 745, startPoint y: 630, endPoint x: 646, endPoint y: 633, distance: 99.0
click at [646, 638] on p "ServiceNow Task: SCTASK0837039" at bounding box center [1027, 645] width 944 height 15
copy p "SCTASK0837039"
click at [753, 598] on link "Bell Order/Invoice Number 3009822" at bounding box center [663, 604] width 214 height 13
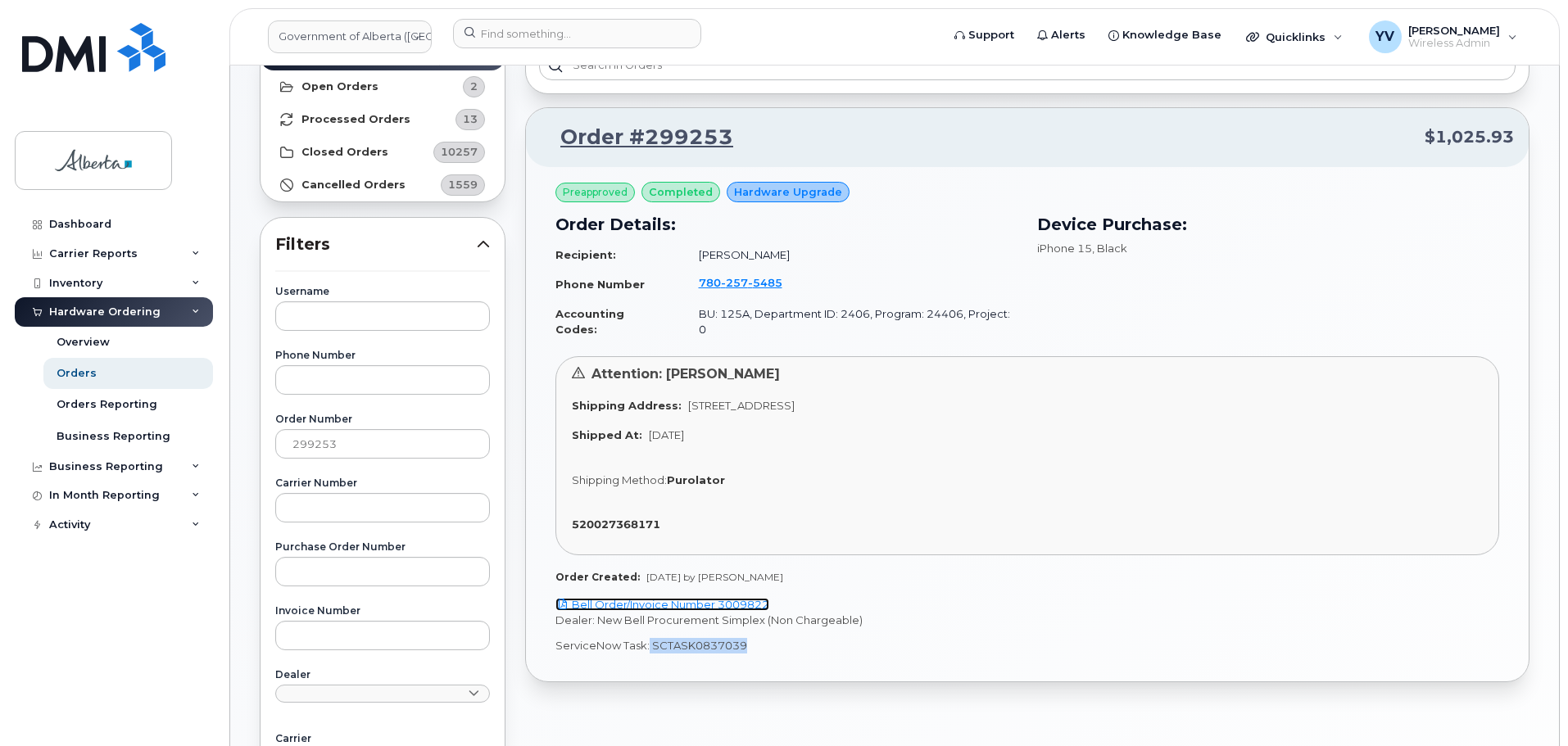
copy p "SCTASK0837039"
